Goal: Navigation & Orientation: Find specific page/section

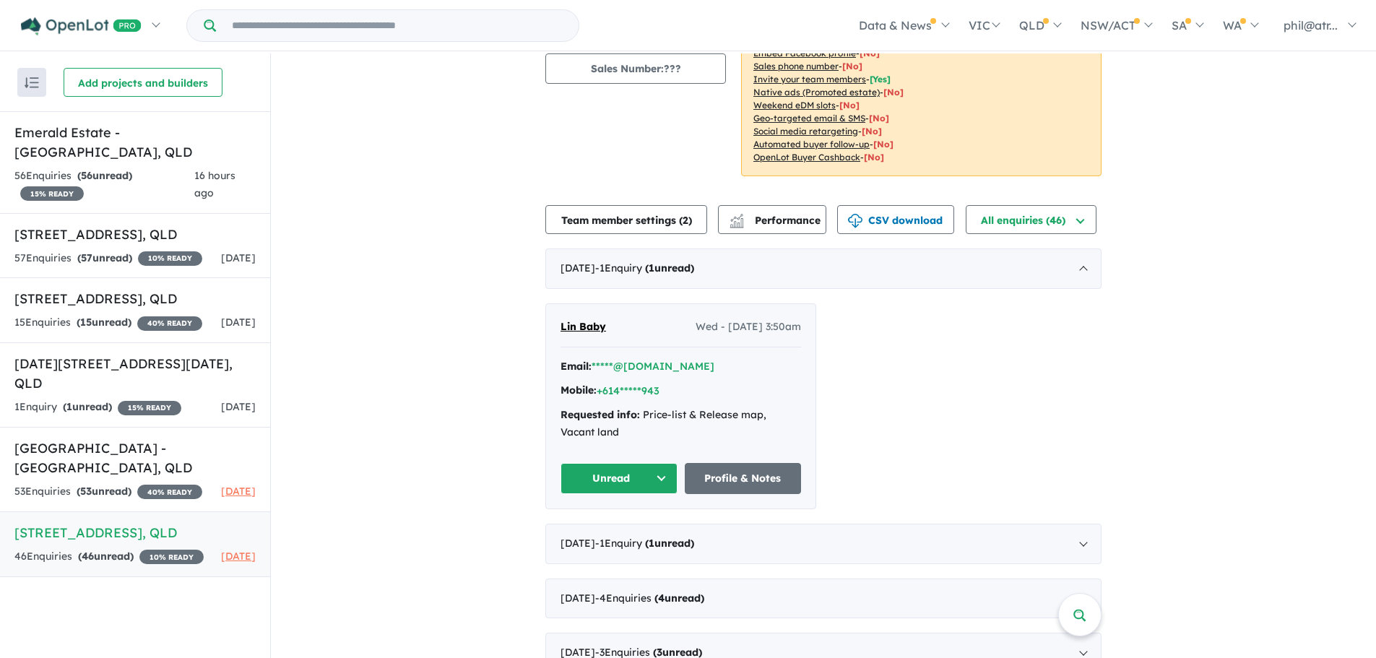
scroll to position [217, 0]
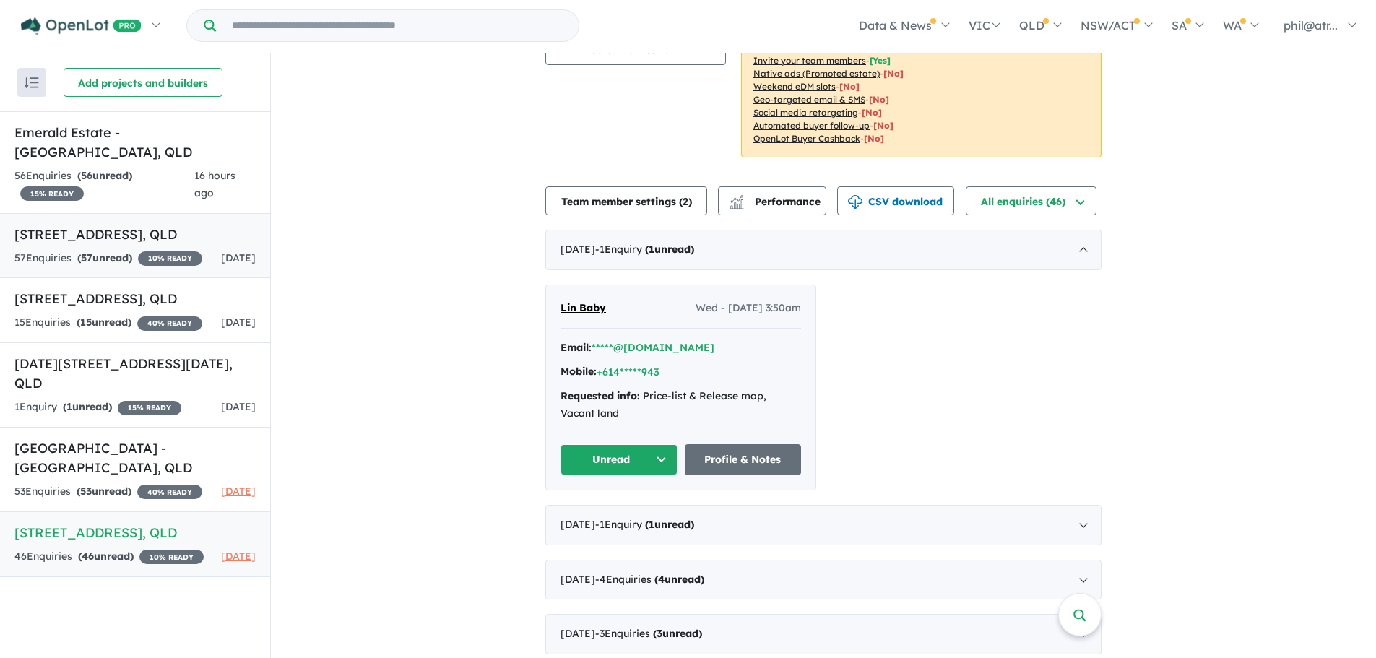
click at [152, 225] on h5 "[STREET_ADDRESS]" at bounding box center [134, 234] width 241 height 19
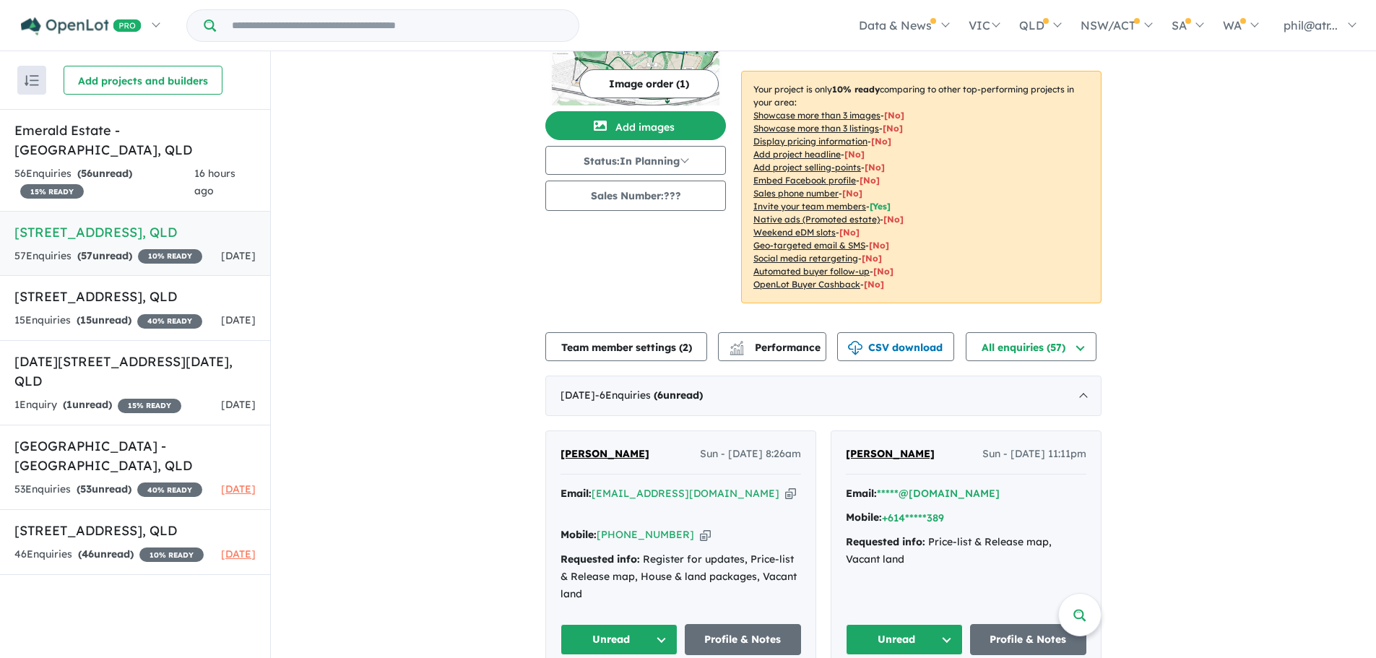
scroll to position [217, 0]
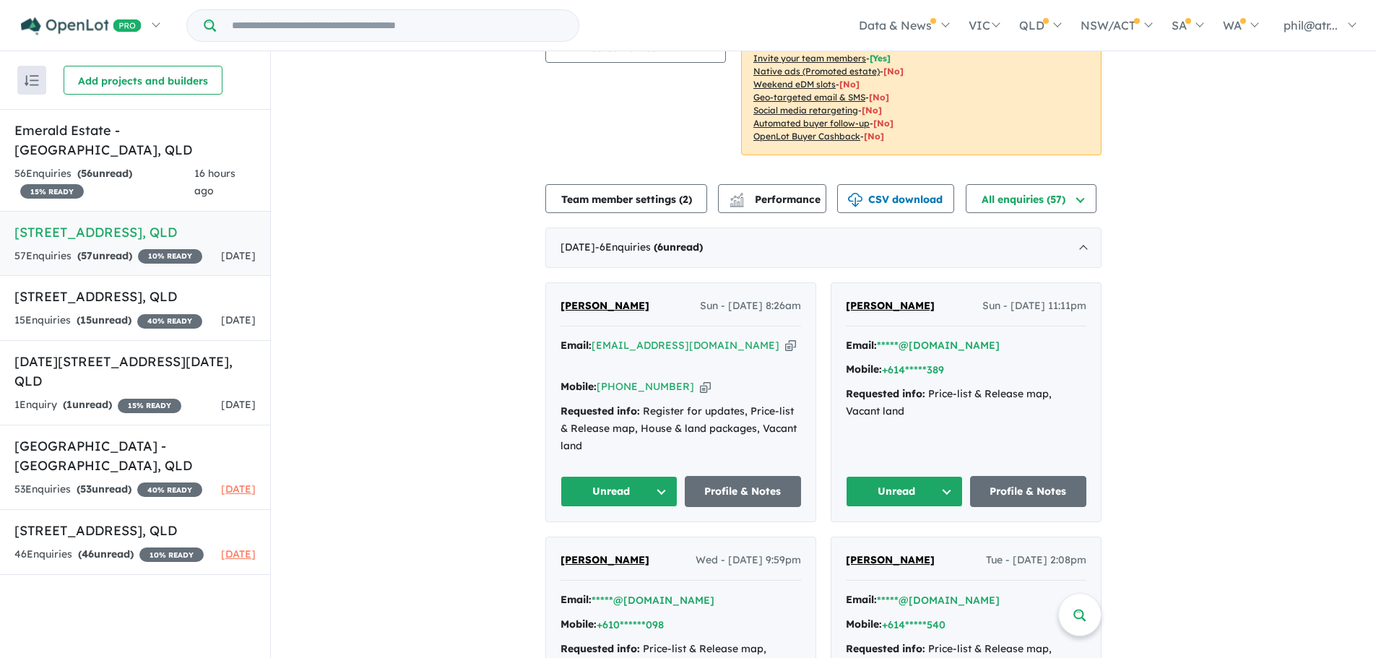
click at [700, 386] on icon "button" at bounding box center [705, 386] width 11 height 15
click at [120, 139] on h5 "Emerald Estate - [GEOGRAPHIC_DATA] , [GEOGRAPHIC_DATA]" at bounding box center [134, 140] width 241 height 39
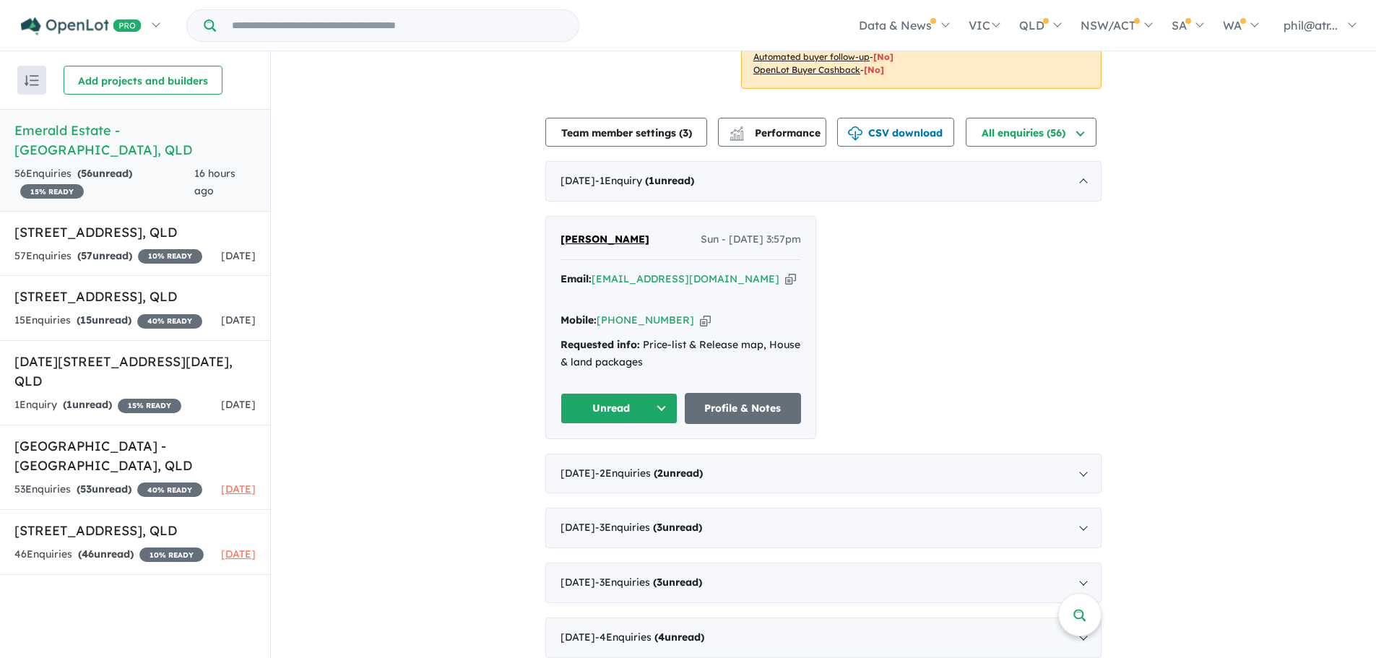
scroll to position [289, 0]
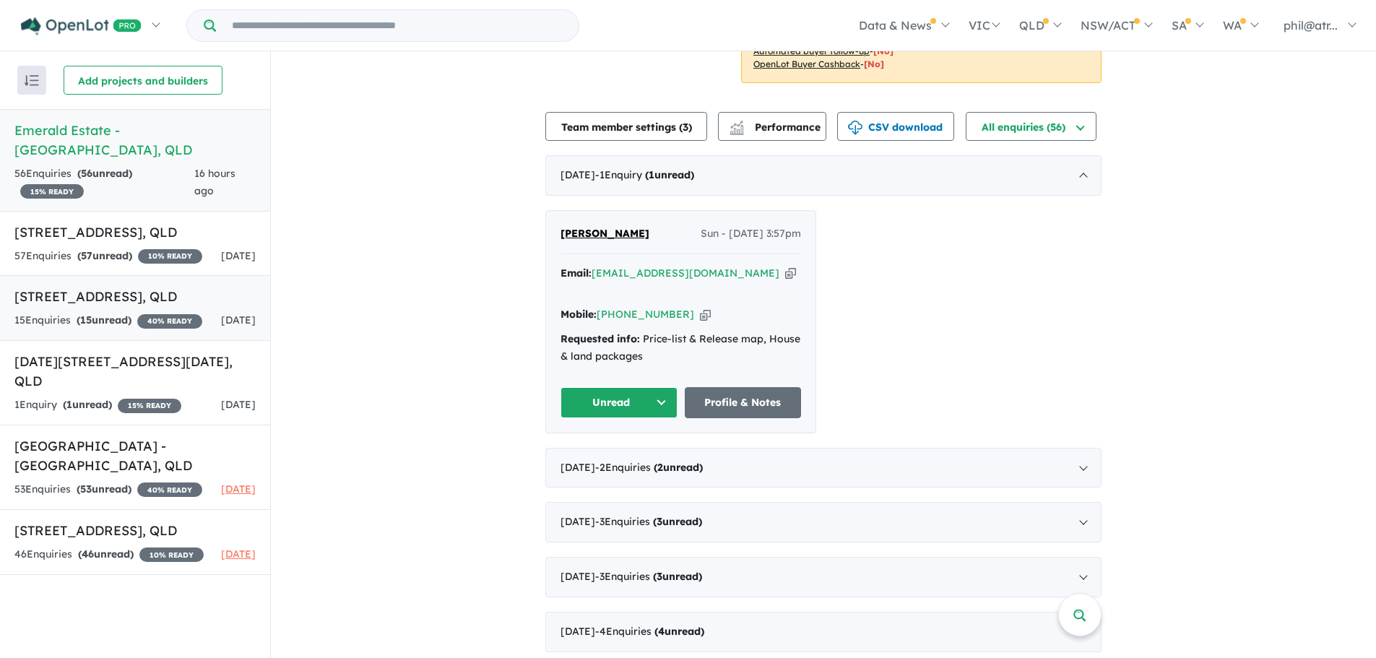
drag, startPoint x: 690, startPoint y: 296, endPoint x: 251, endPoint y: 308, distance: 439.2
click at [700, 307] on icon "button" at bounding box center [705, 314] width 11 height 15
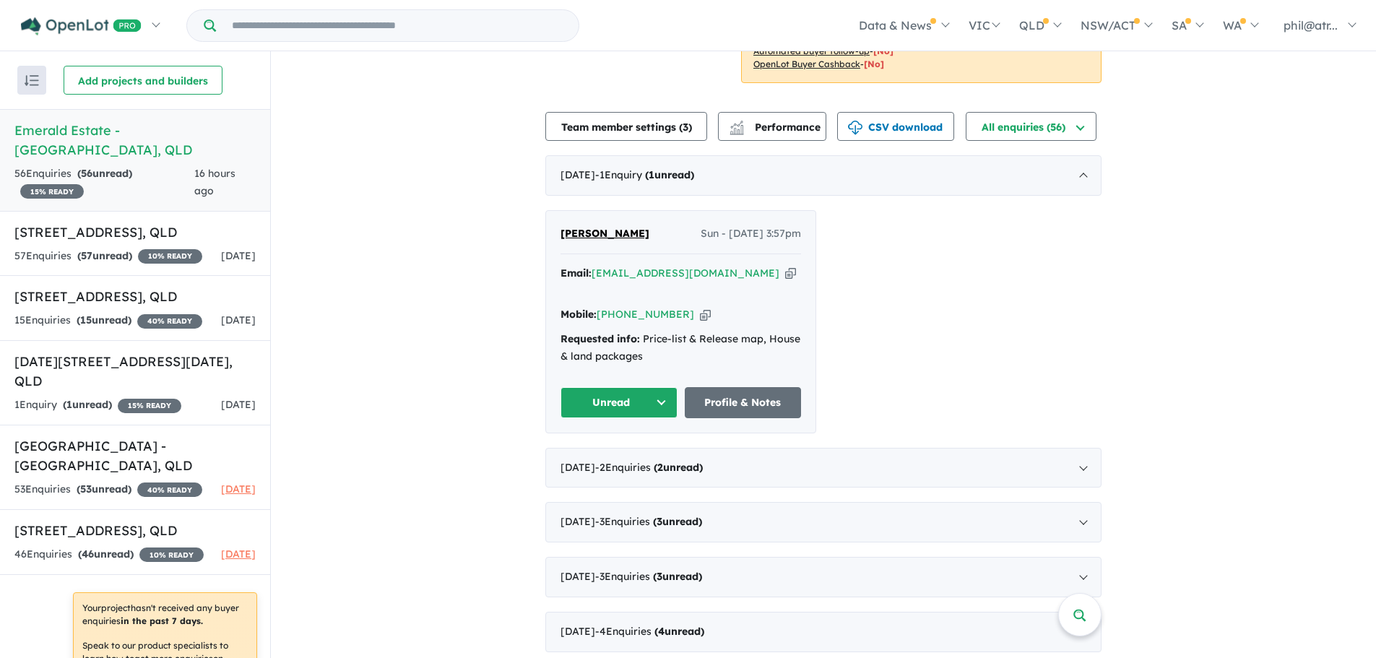
drag, startPoint x: 1256, startPoint y: 360, endPoint x: 1246, endPoint y: 357, distance: 10.1
click at [1254, 360] on div "View 6 projects in your account Emerald Estate - Adare 15 % READY Land sizes fr…" at bounding box center [823, 569] width 1105 height 1615
